Goal: Task Accomplishment & Management: Manage account settings

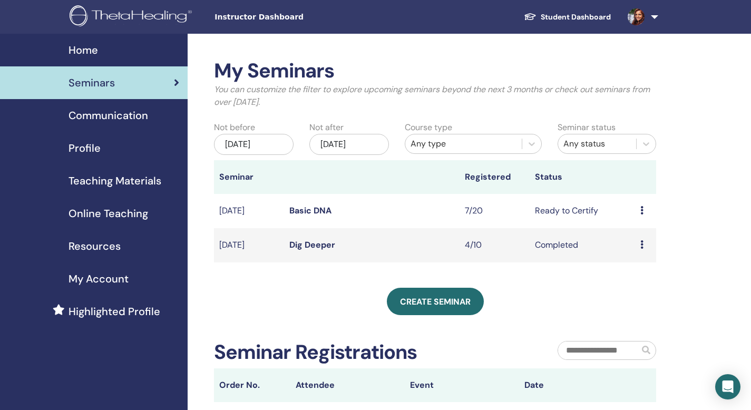
click at [556, 212] on td "Ready to Certify" at bounding box center [581, 211] width 105 height 34
click at [641, 208] on icon at bounding box center [641, 210] width 3 height 8
click at [635, 215] on link "Preview" at bounding box center [633, 215] width 30 height 11
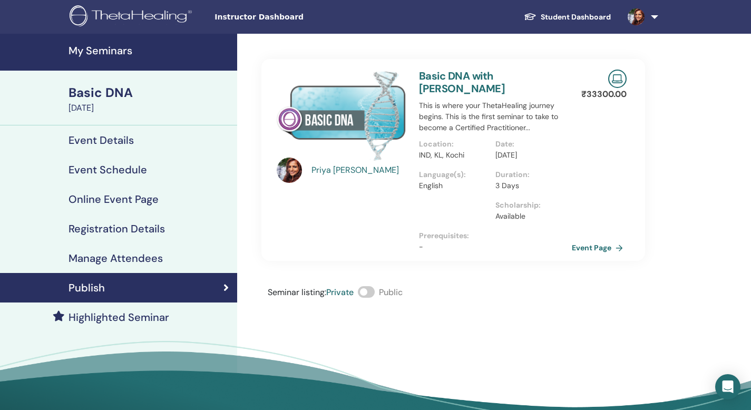
click at [89, 139] on h4 "Event Details" at bounding box center [100, 140] width 65 height 13
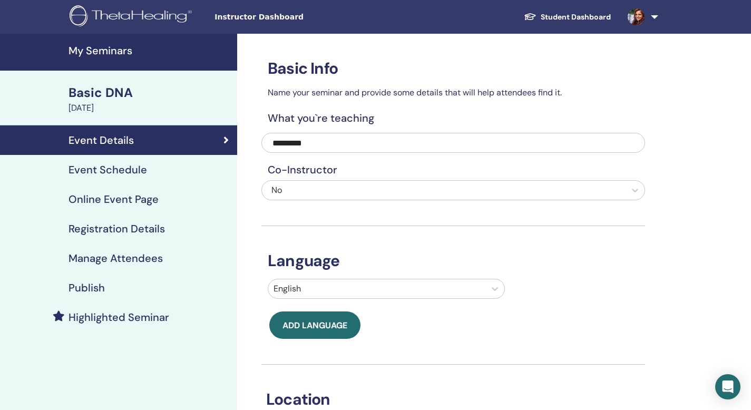
click at [106, 229] on h4 "Registration Details" at bounding box center [116, 228] width 96 height 13
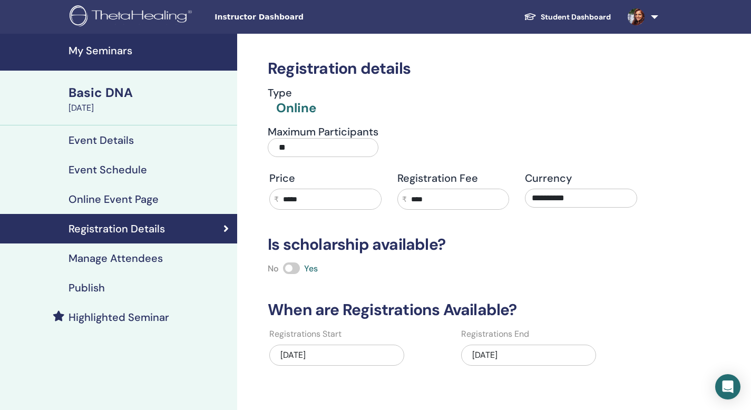
click at [123, 260] on h4 "Manage Attendees" at bounding box center [115, 258] width 94 height 13
